Goal: Information Seeking & Learning: Understand process/instructions

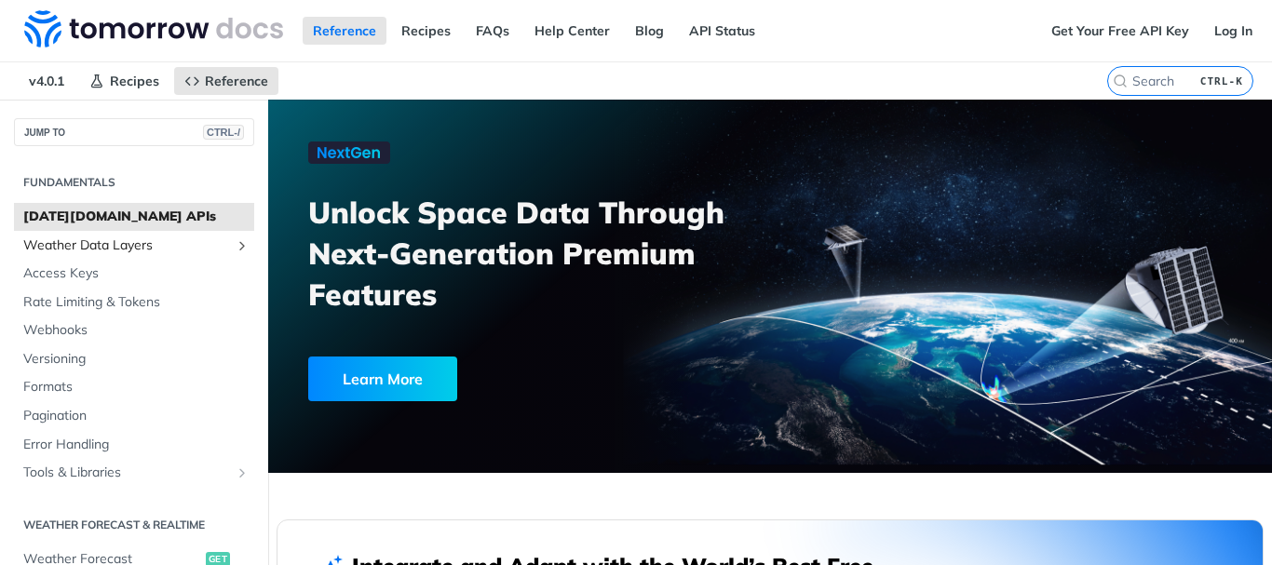
click at [105, 245] on span "Weather Data Layers" at bounding box center [126, 245] width 207 height 19
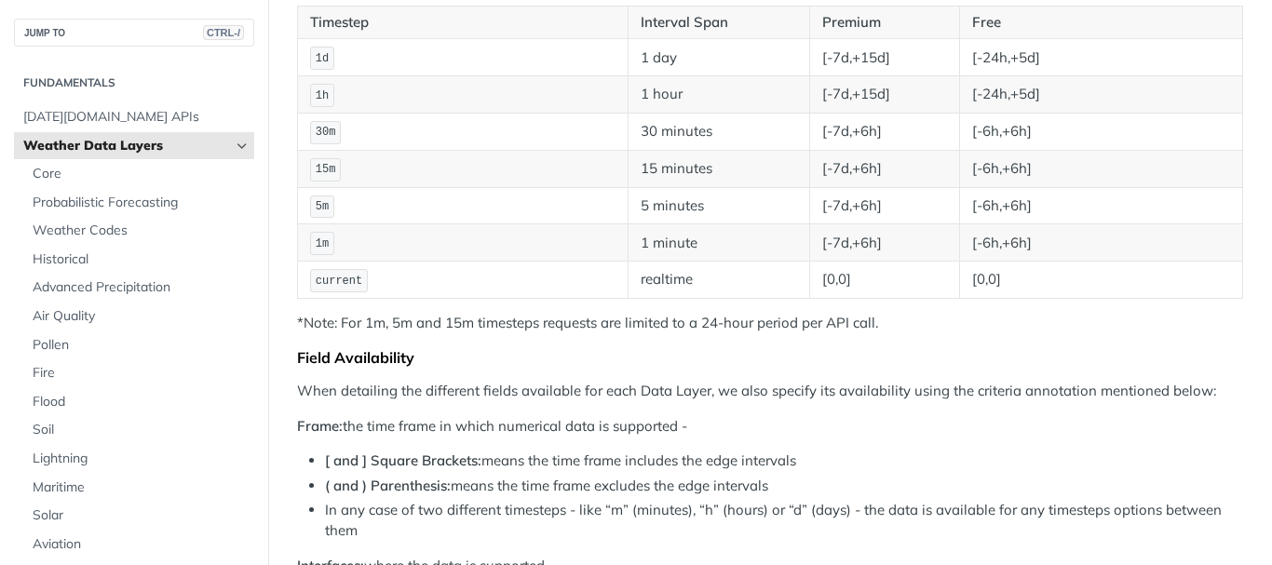
scroll to position [371, 0]
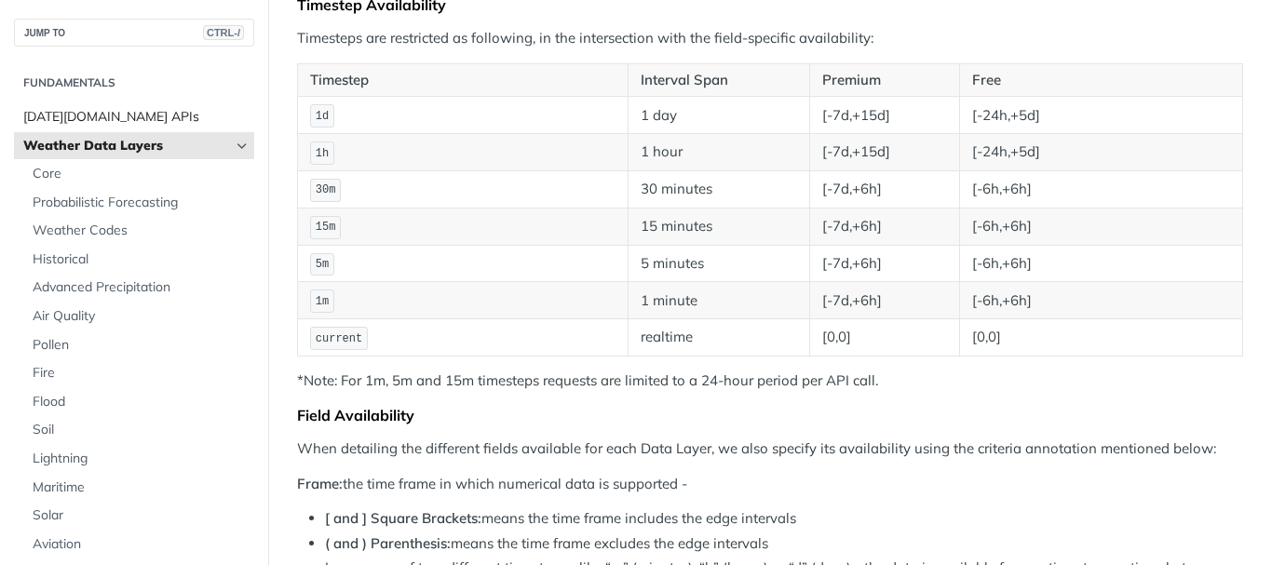
click at [98, 118] on span "[DATE][DOMAIN_NAME] APIs" at bounding box center [136, 117] width 226 height 19
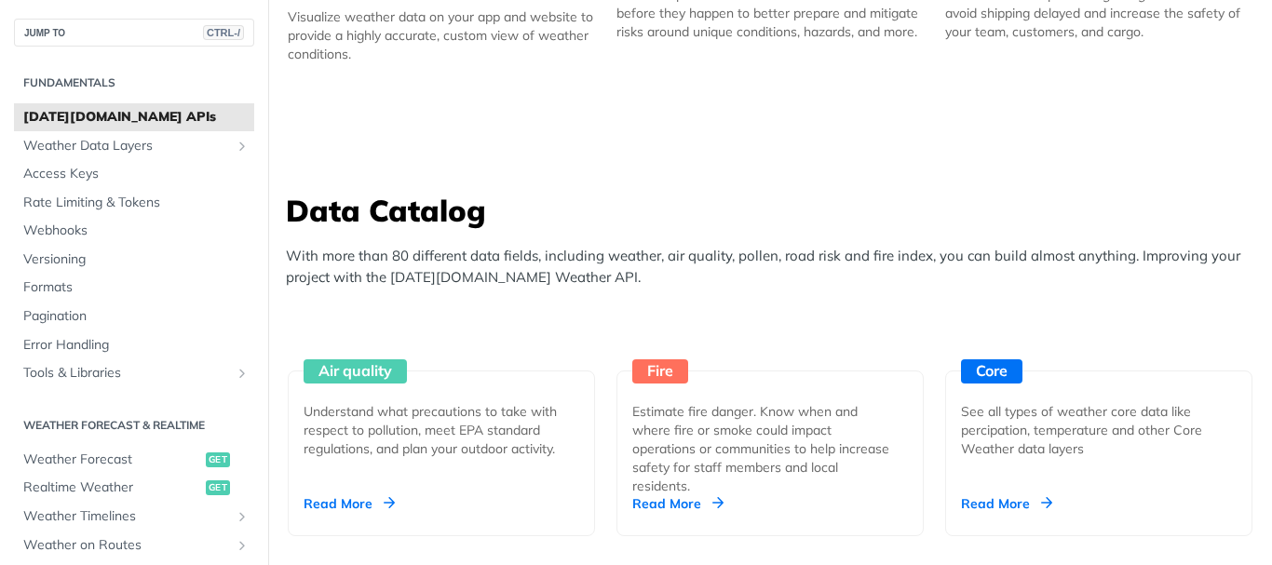
scroll to position [1477, 0]
click at [329, 485] on div "Air quality Understand what precautions to take with respect to pollution, meet…" at bounding box center [441, 453] width 307 height 166
click at [72, 167] on span "Access Keys" at bounding box center [136, 174] width 226 height 19
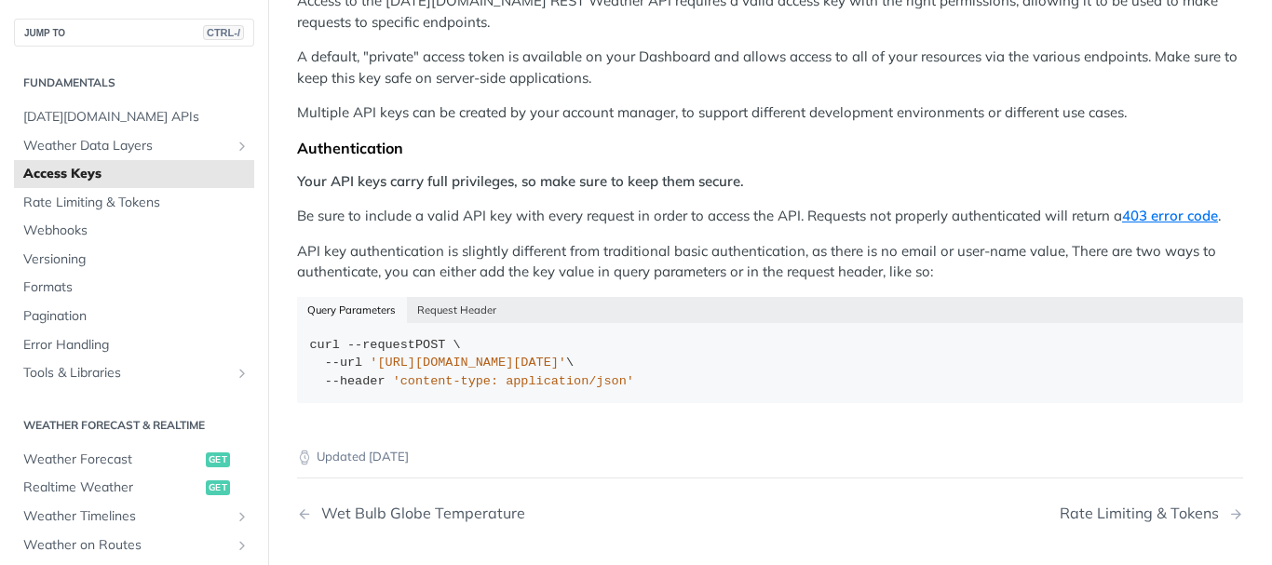
scroll to position [263, 0]
click at [450, 310] on button "Request Header" at bounding box center [457, 311] width 101 height 26
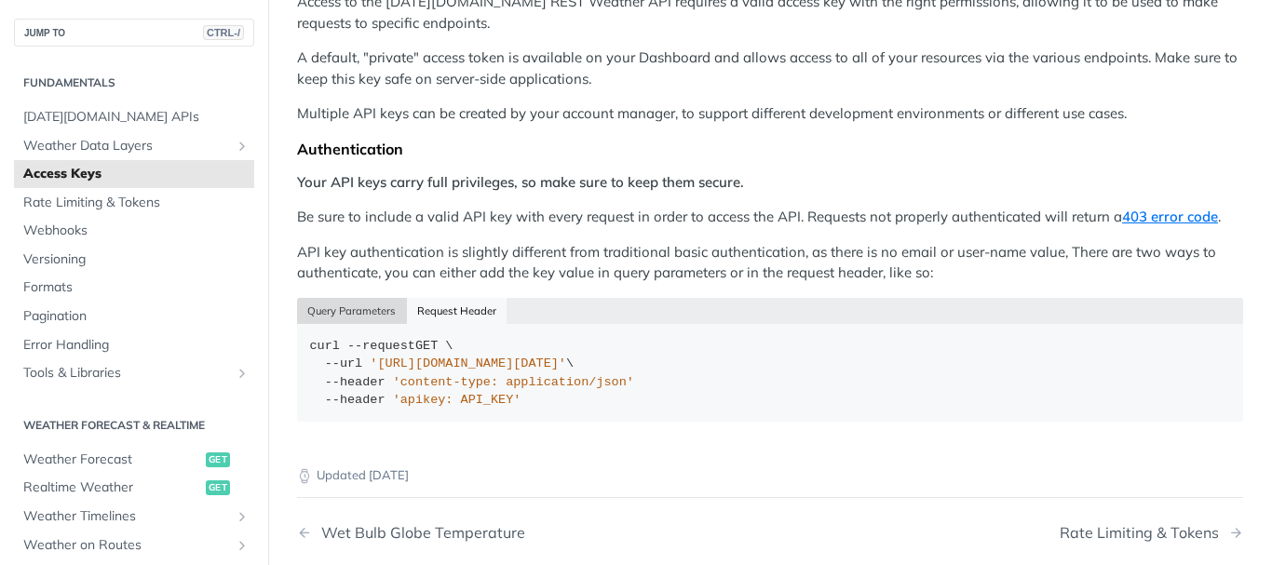
click at [378, 308] on button "Query Parameters" at bounding box center [352, 311] width 110 height 26
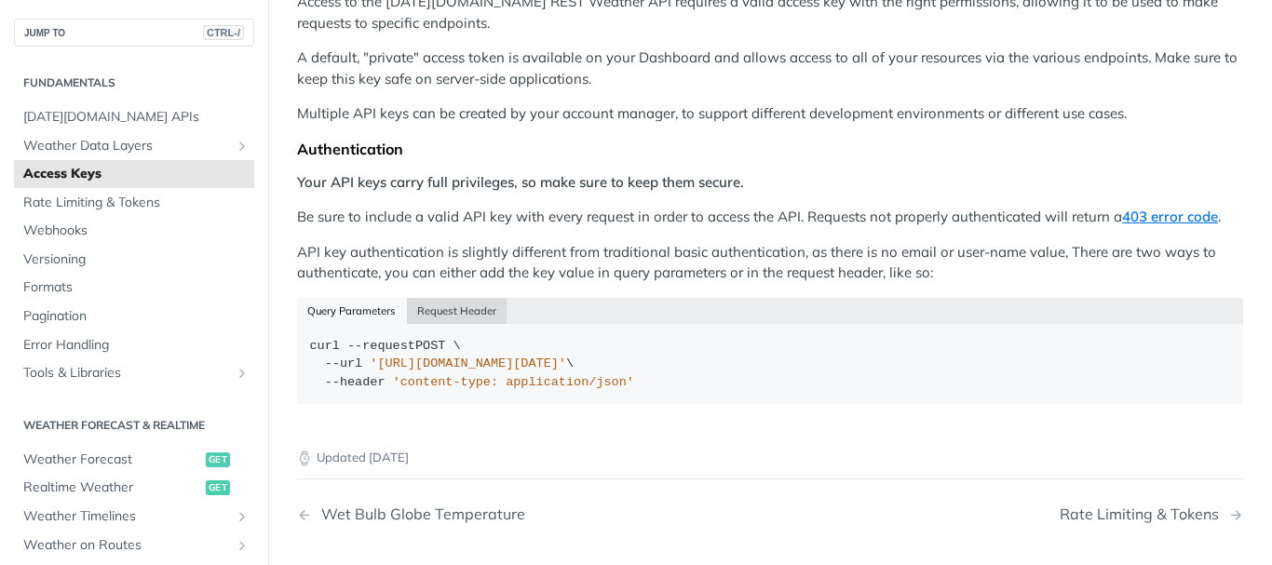
click at [457, 298] on button "Request Header" at bounding box center [457, 311] width 101 height 26
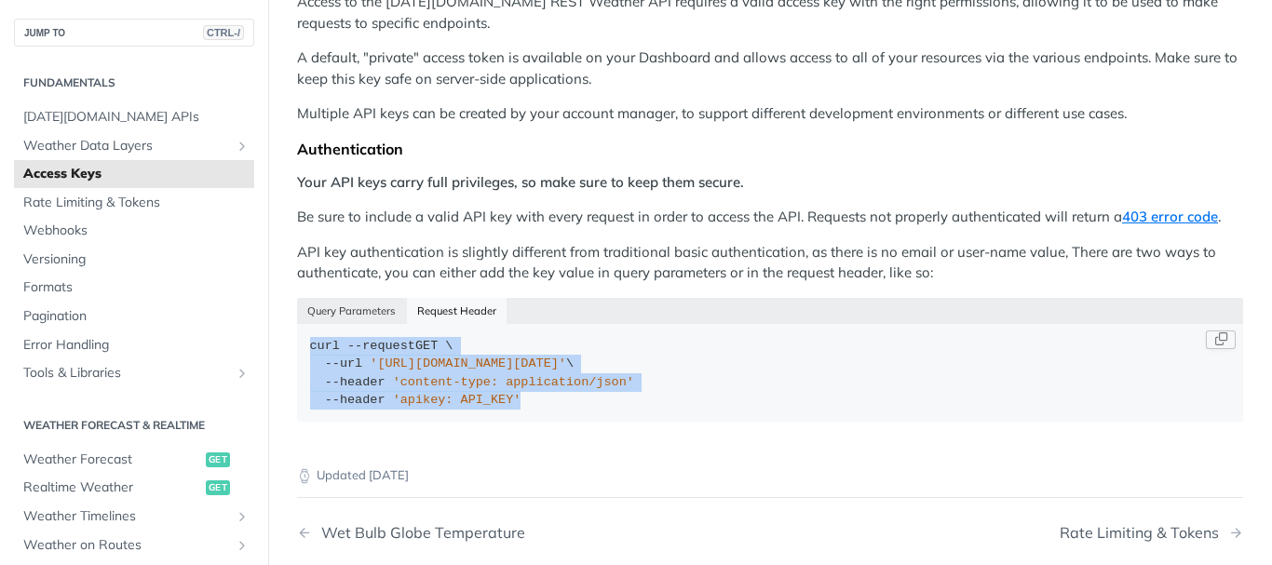
drag, startPoint x: 520, startPoint y: 403, endPoint x: 303, endPoint y: 337, distance: 227.6
click at [303, 337] on code "curl --request GET \ --url 'https://api.tomorrow.io/v4/locations' \ --header 'c…" at bounding box center [770, 373] width 946 height 98
copy div "curl --request GET \ --url 'https://api.tomorrow.io/v4/locations' \ --header 'c…"
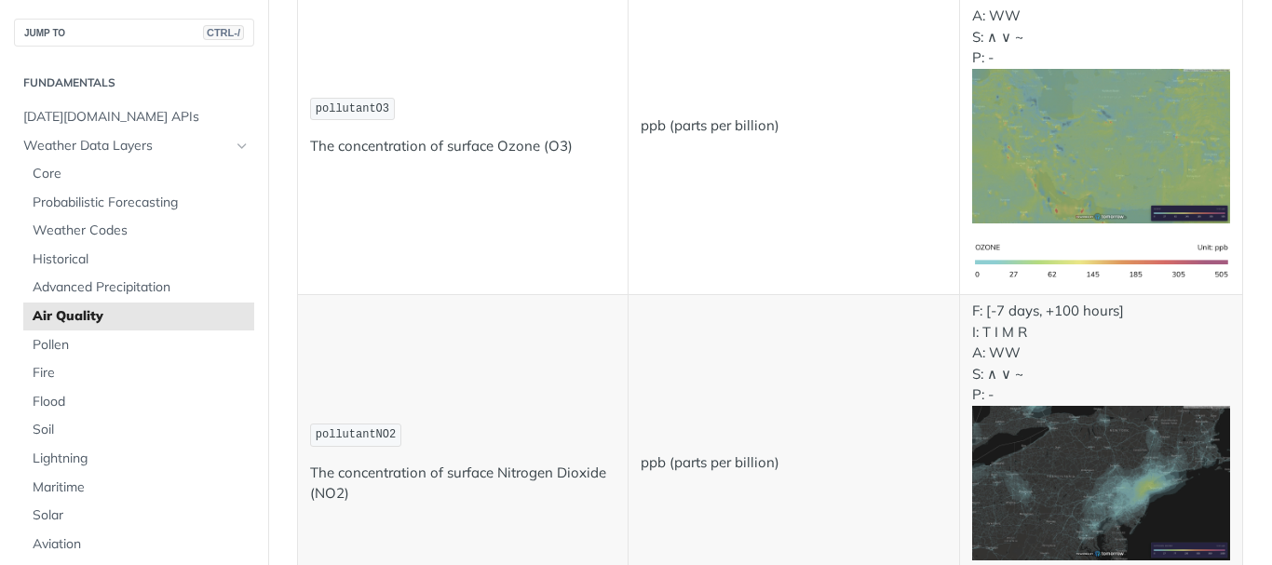
scroll to position [1117, 0]
